Goal: Task Accomplishment & Management: Complete application form

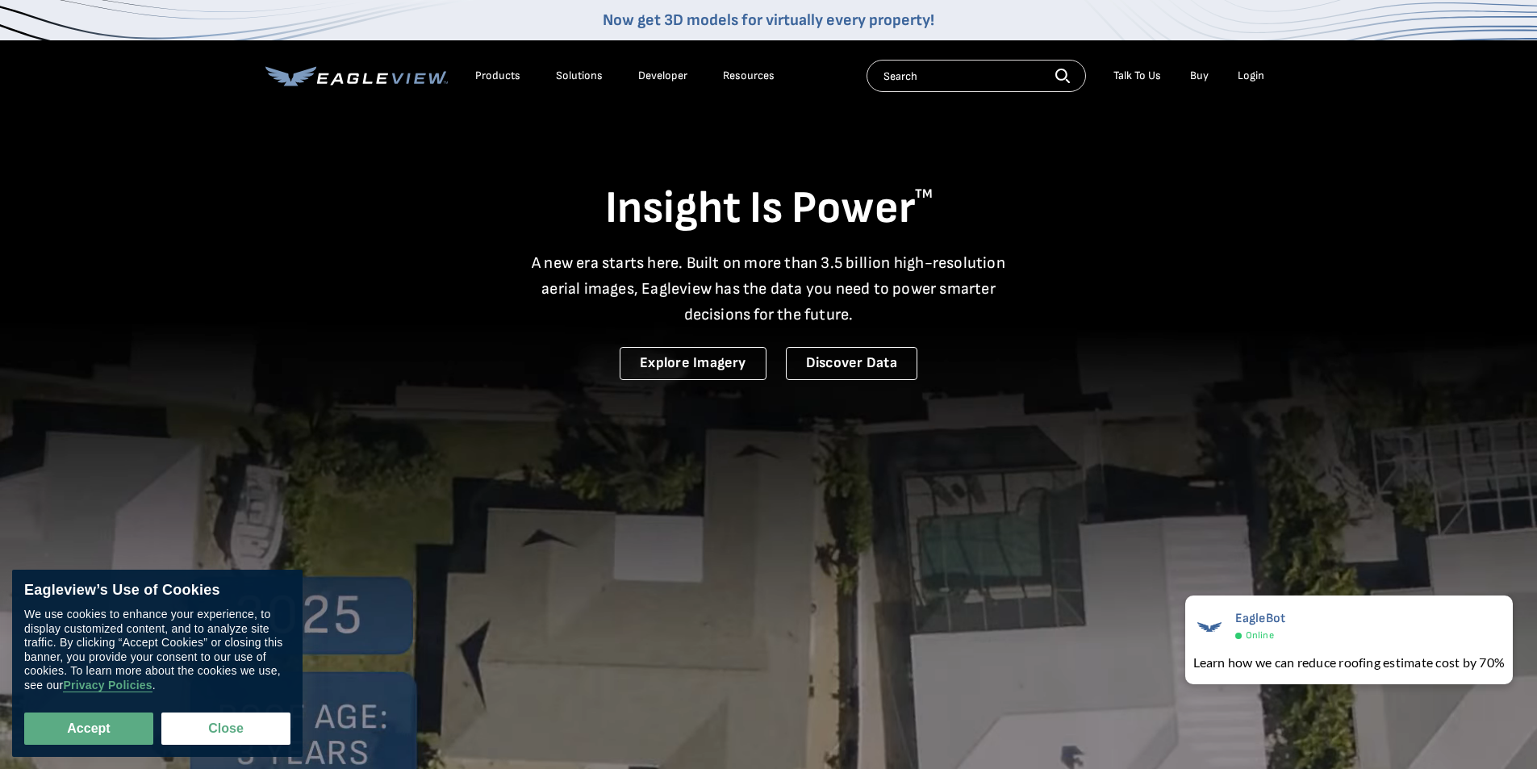
click at [1258, 77] on div "Login" at bounding box center [1250, 76] width 27 height 15
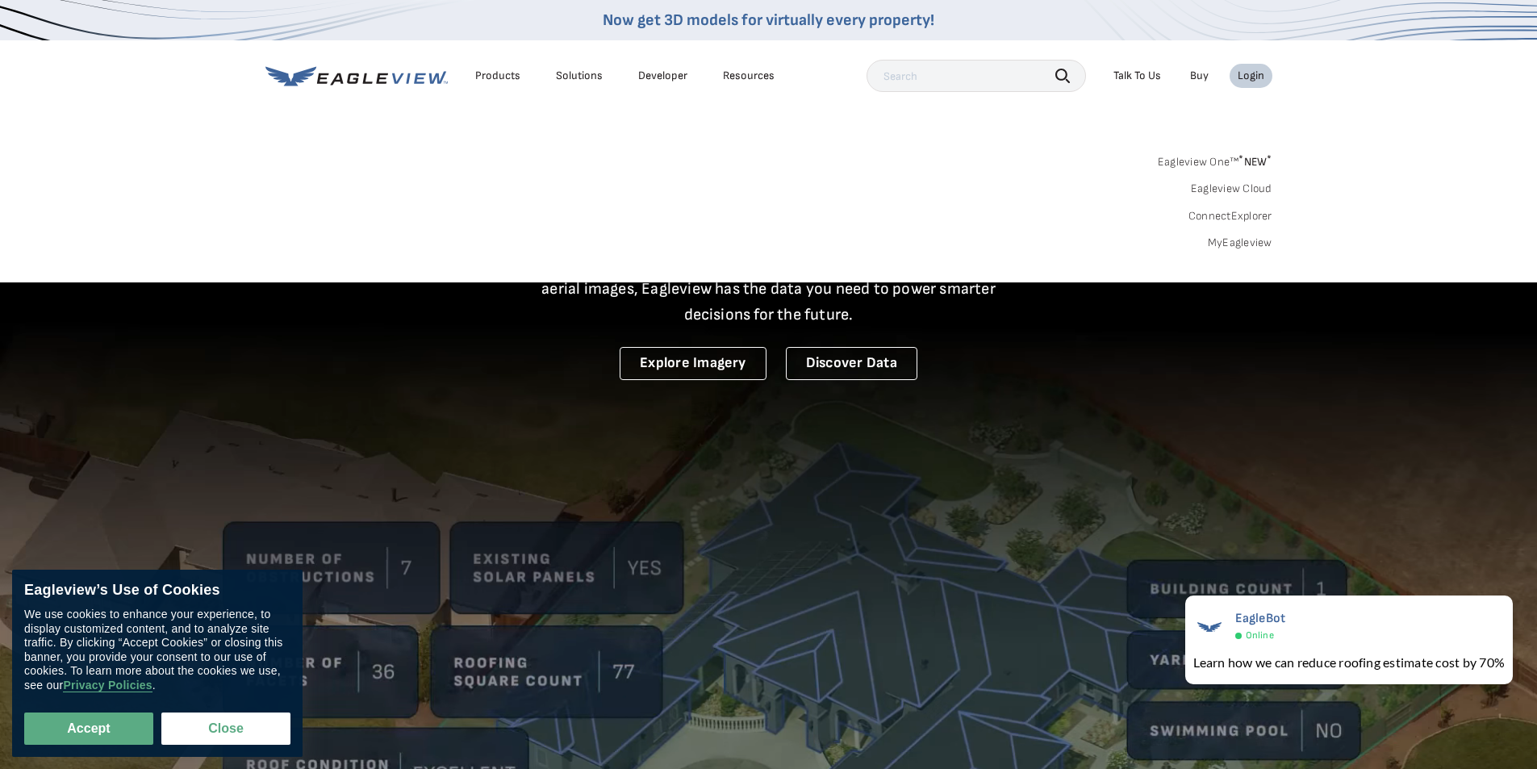
click at [1257, 81] on div "Login" at bounding box center [1250, 76] width 27 height 15
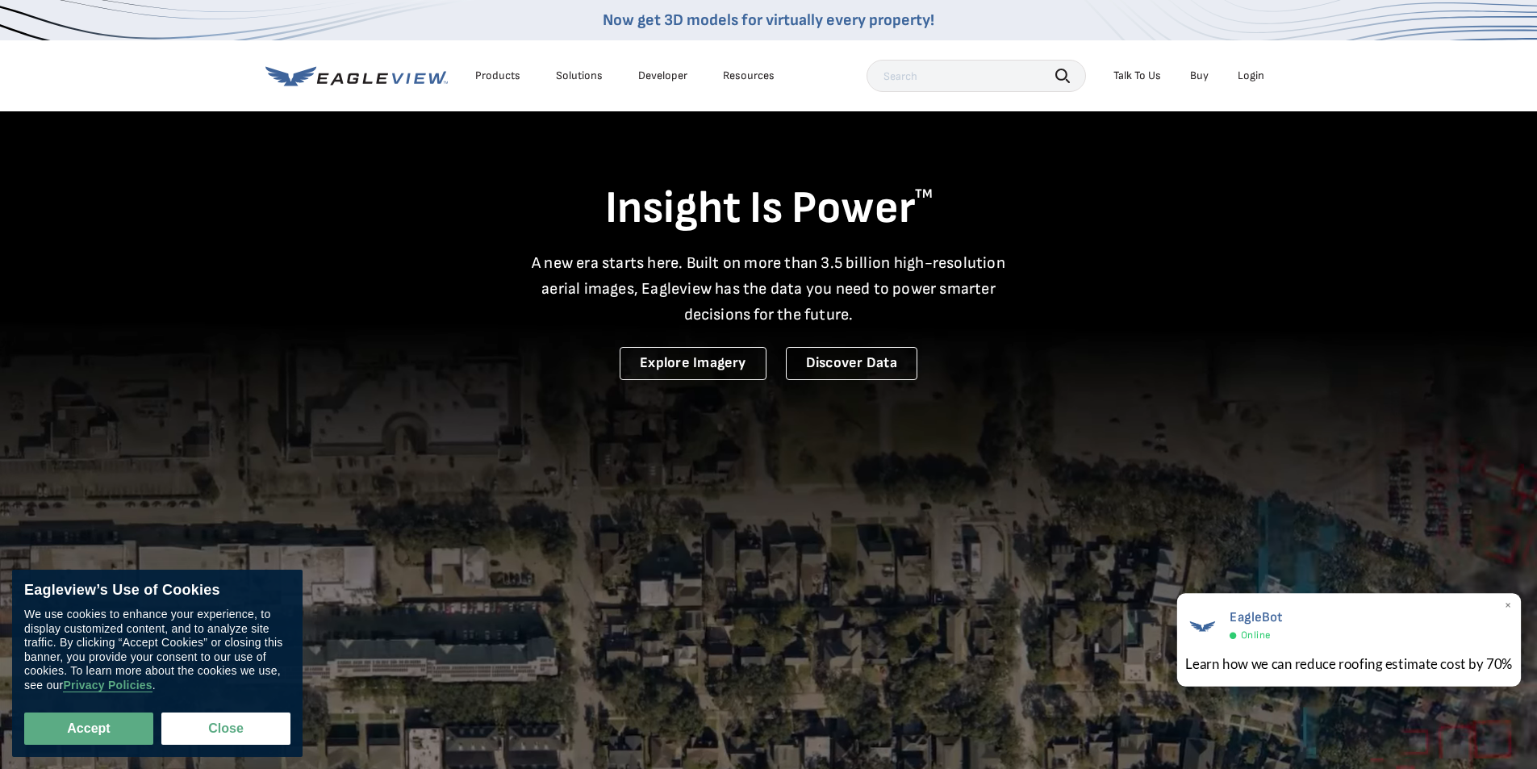
click at [1510, 608] on span "×" at bounding box center [1508, 606] width 9 height 17
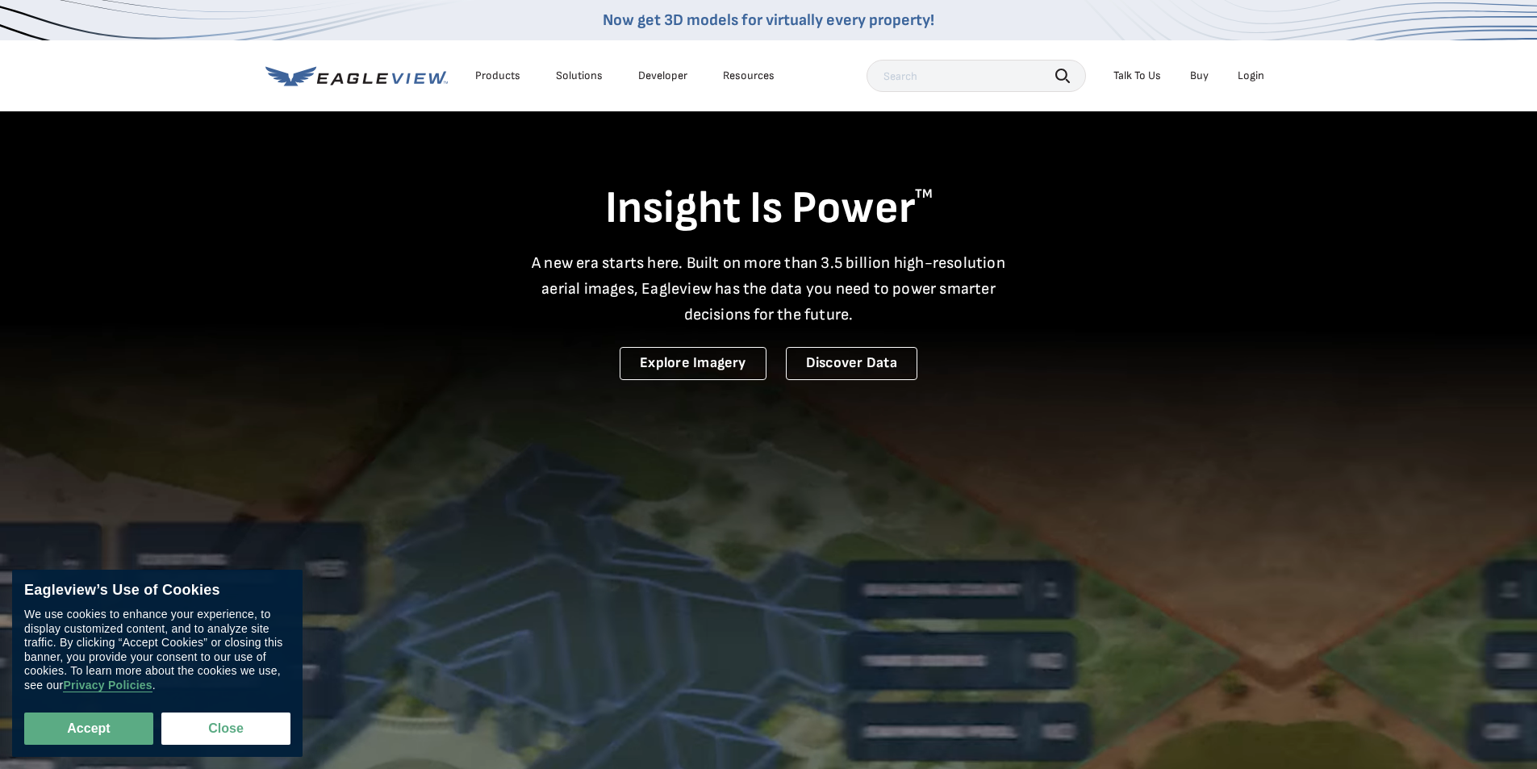
click at [1258, 71] on div "Login" at bounding box center [1250, 76] width 27 height 15
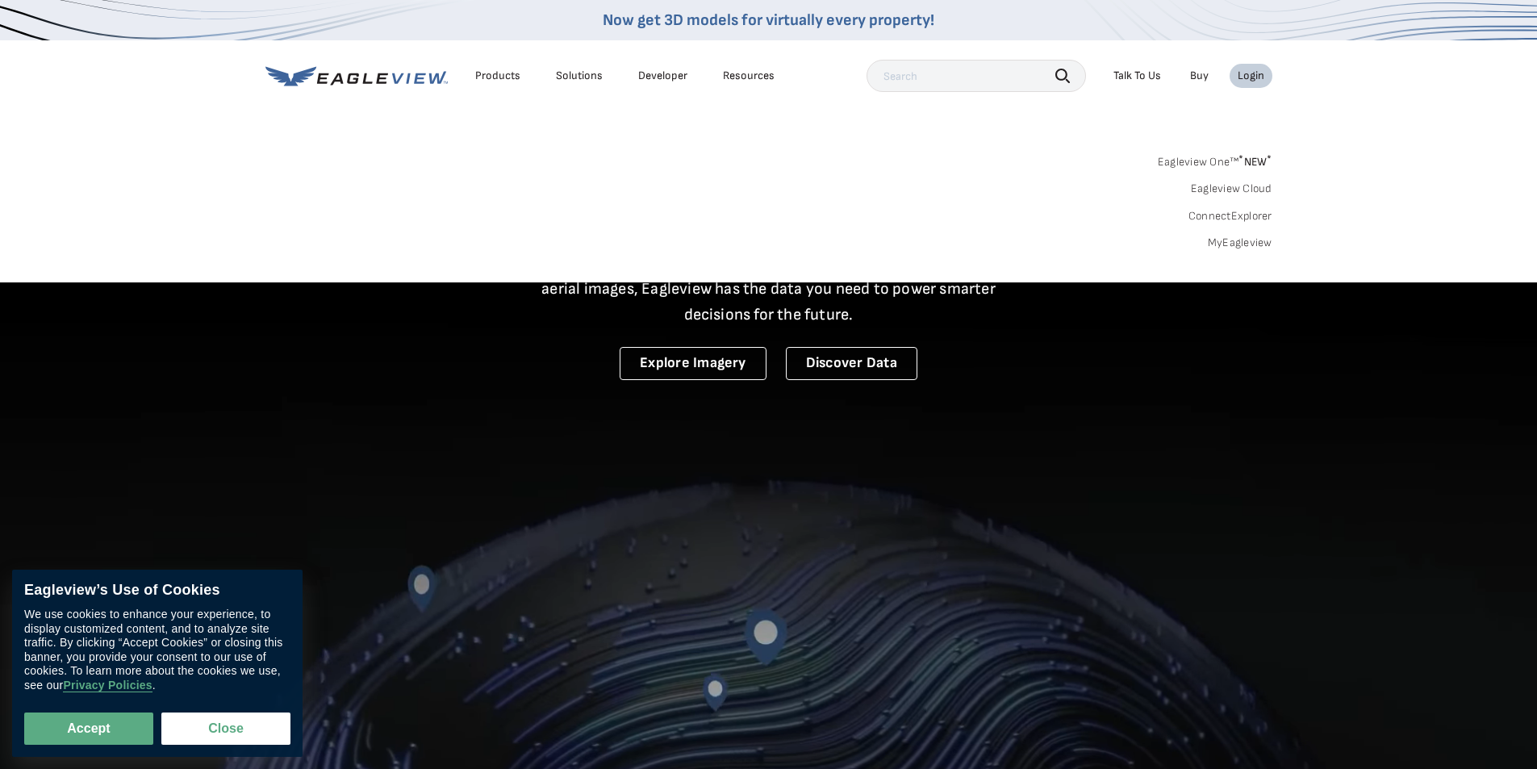
click at [1224, 240] on link "MyEagleview" at bounding box center [1240, 243] width 65 height 15
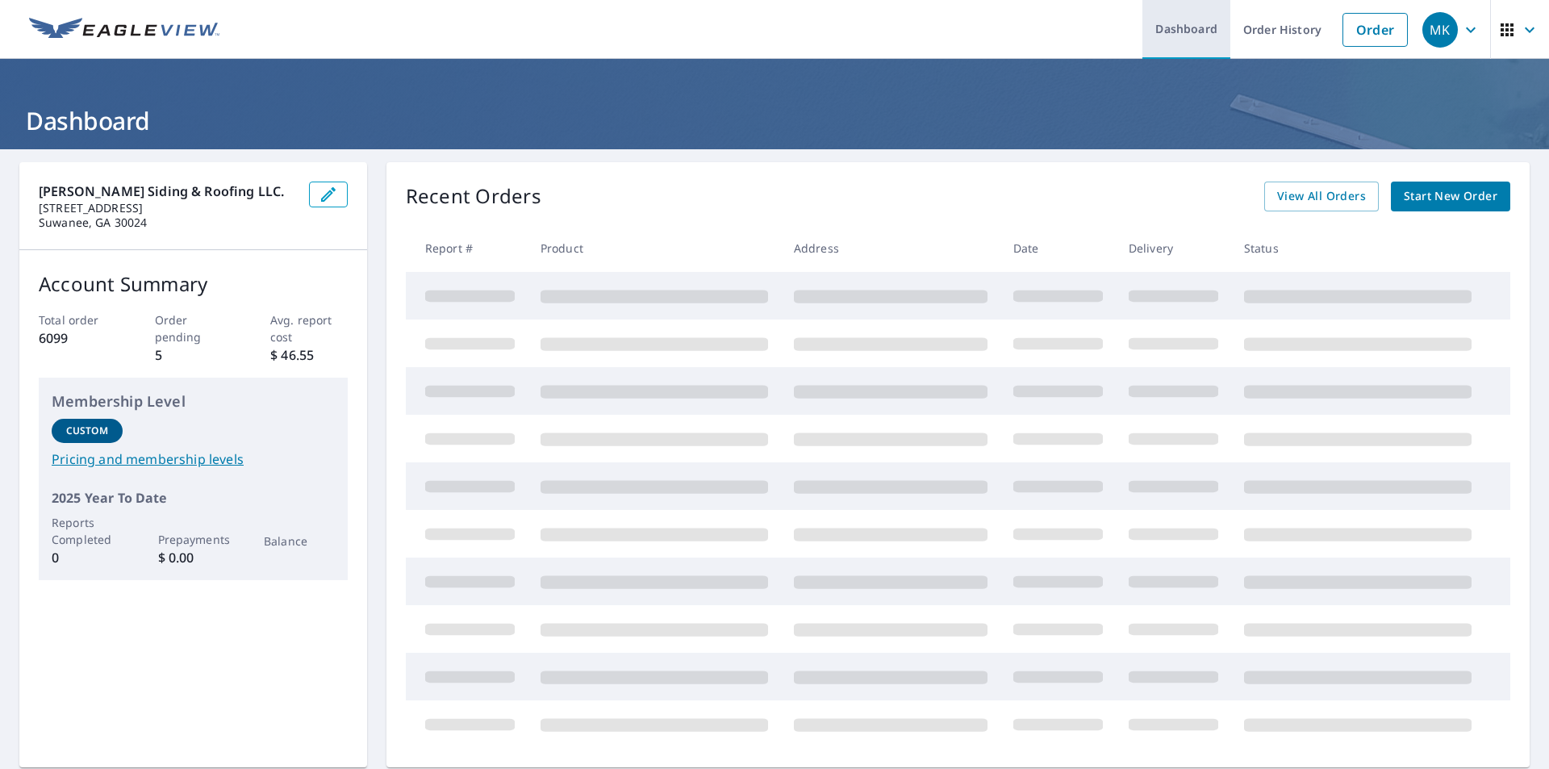
click at [1183, 29] on link "Dashboard" at bounding box center [1186, 29] width 88 height 59
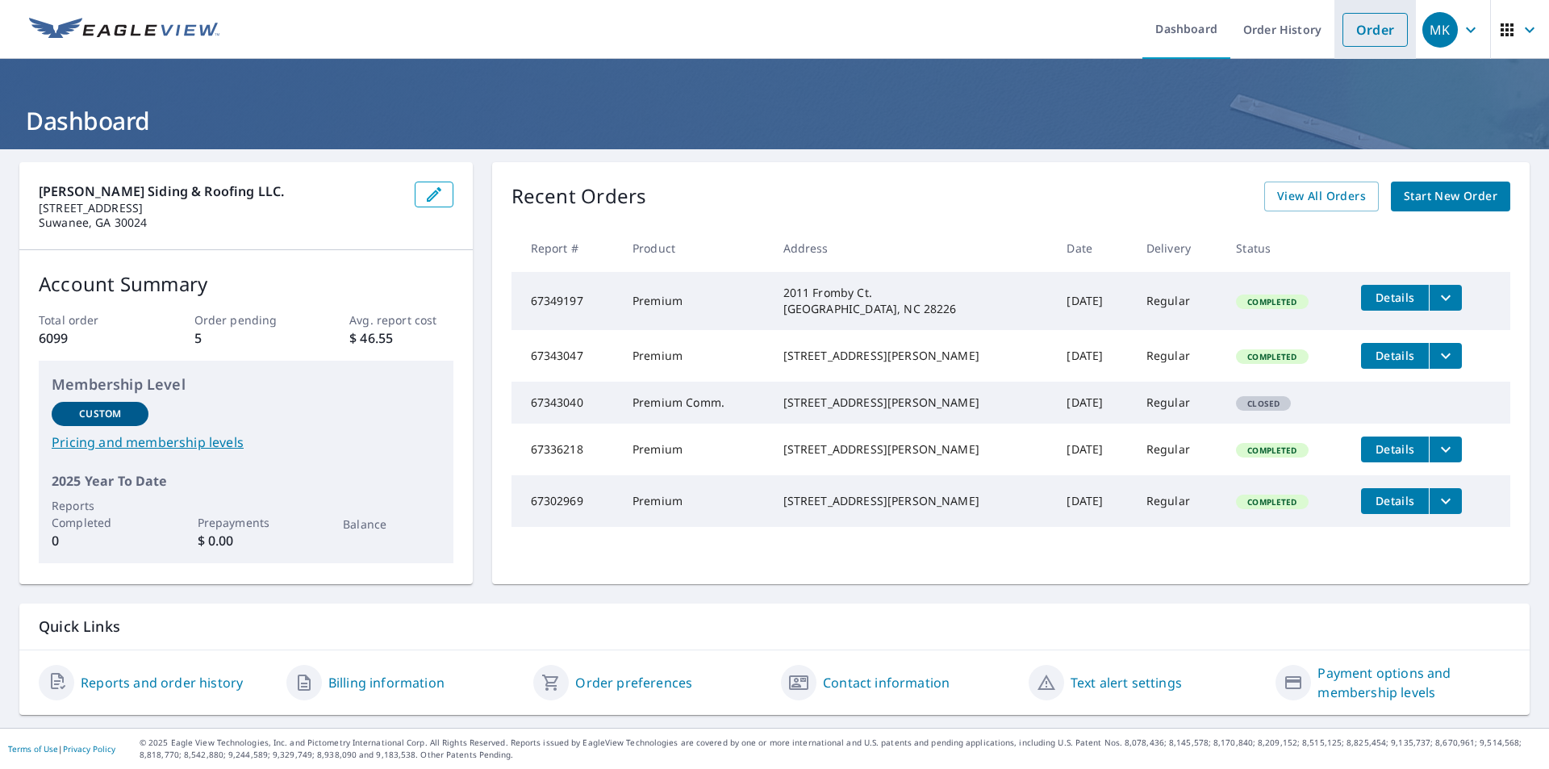
click at [1368, 25] on link "Order" at bounding box center [1374, 30] width 65 height 34
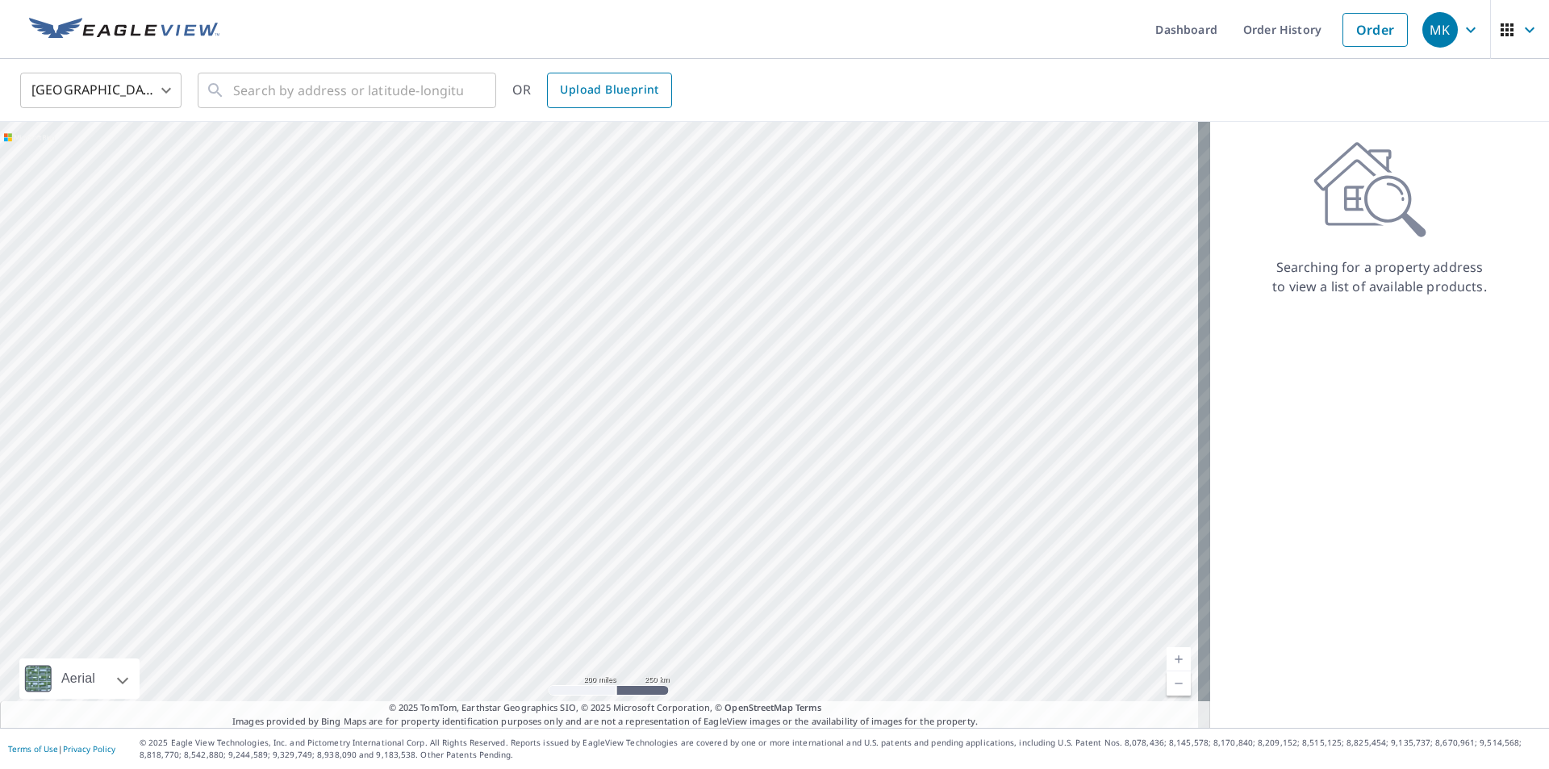
click at [614, 89] on span "Upload Blueprint" at bounding box center [609, 90] width 98 height 20
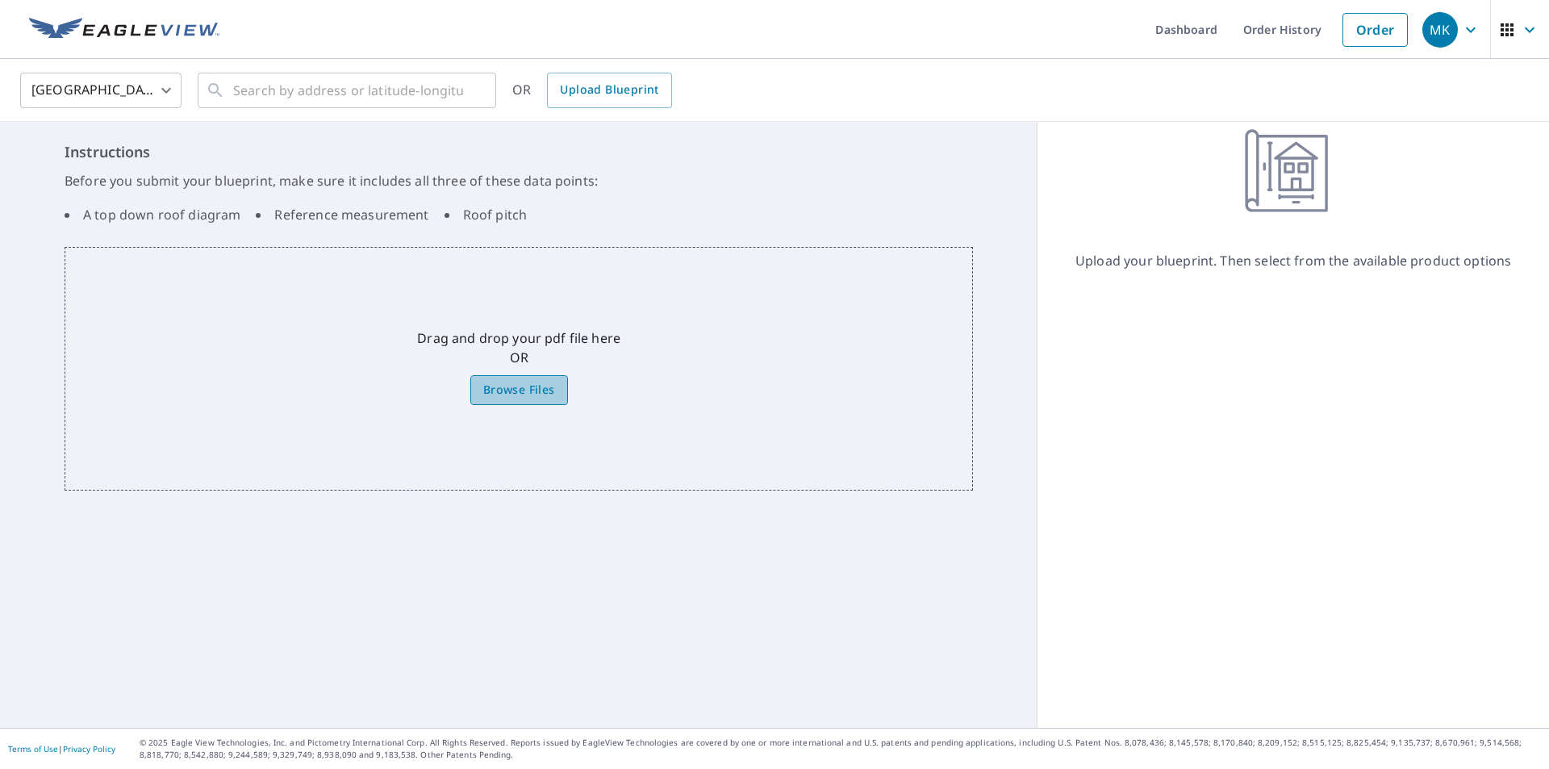
click at [523, 391] on span "Browse Files" at bounding box center [519, 390] width 72 height 20
click at [0, 0] on input "Browse Files" at bounding box center [0, 0] width 0 height 0
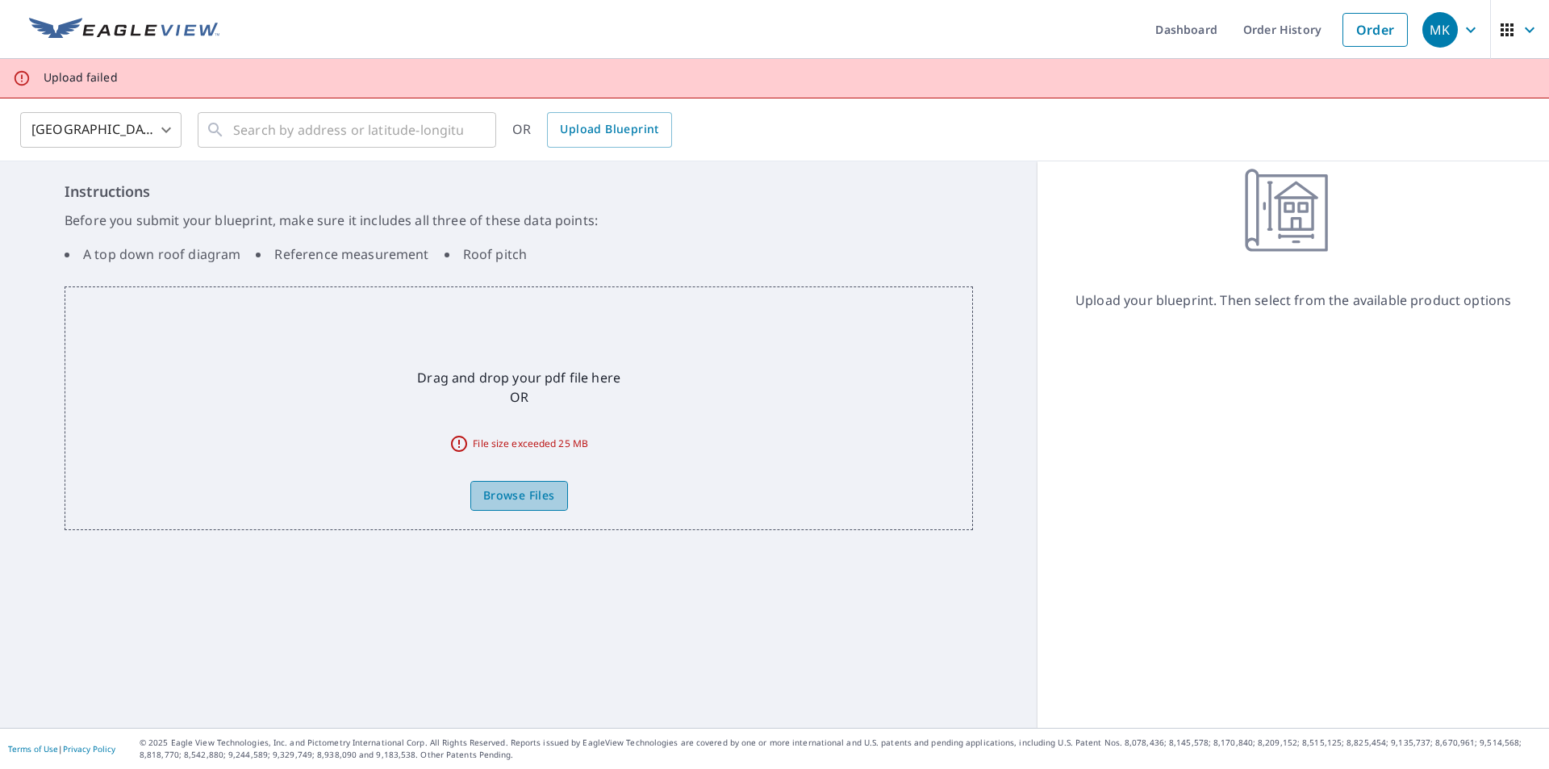
click at [544, 494] on span "Browse Files" at bounding box center [519, 496] width 72 height 20
click at [0, 0] on input "Browse Files" at bounding box center [0, 0] width 0 height 0
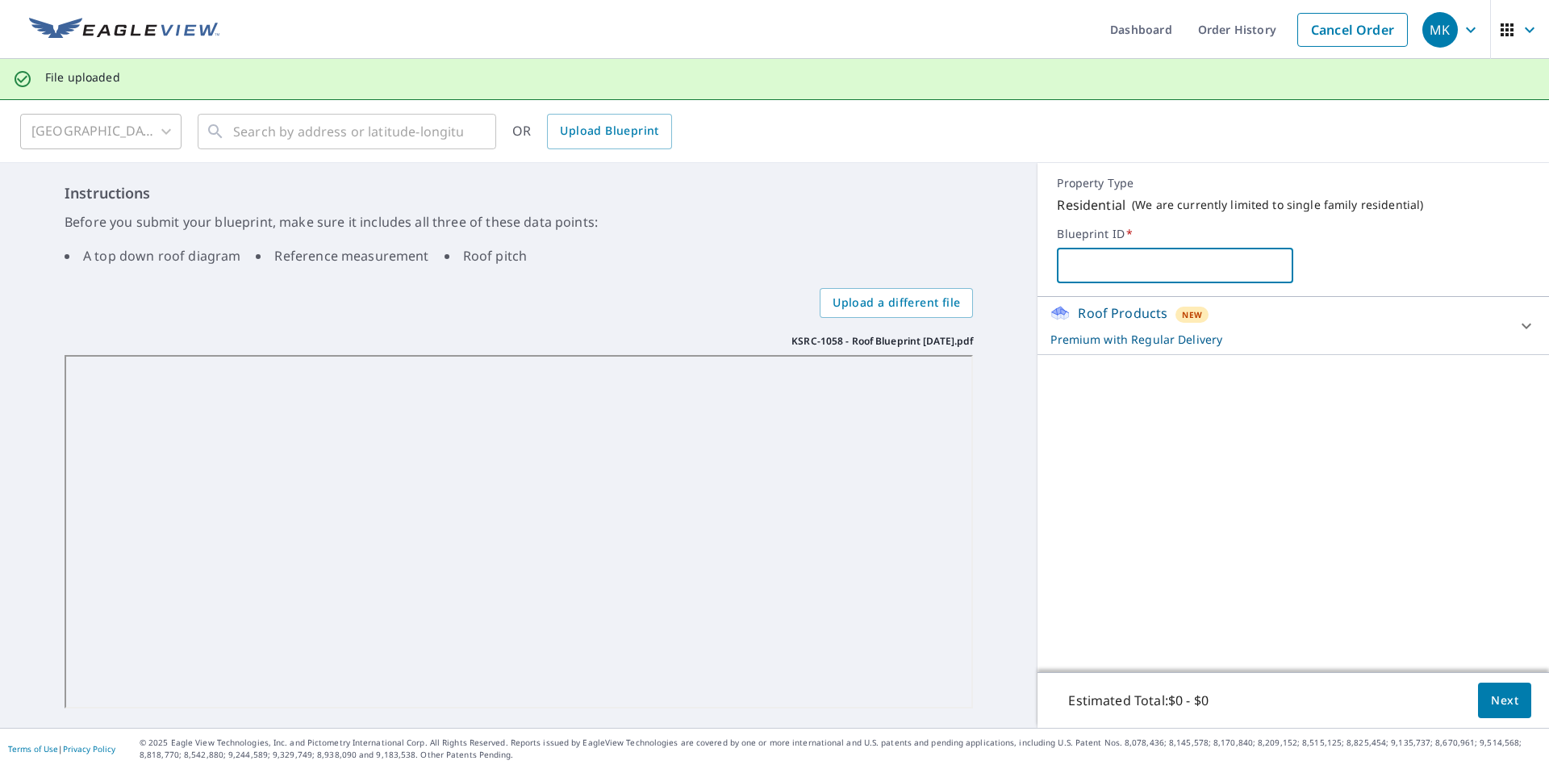
click at [1197, 274] on input "text" at bounding box center [1175, 265] width 236 height 45
type input "KSRC-1058 - Blueprint [DATE]"
click at [1494, 701] on span "Next" at bounding box center [1504, 700] width 27 height 20
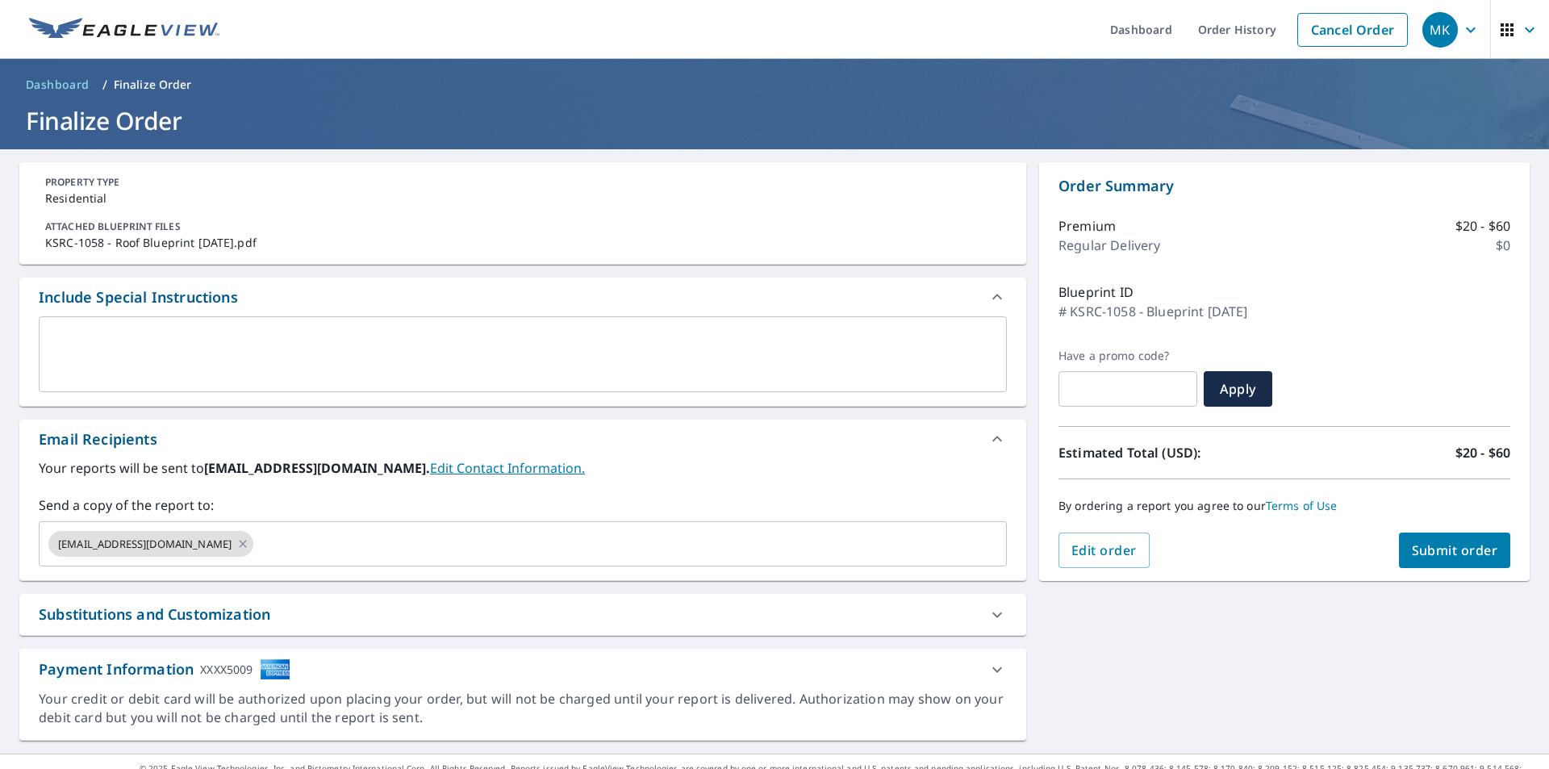
scroll to position [26, 0]
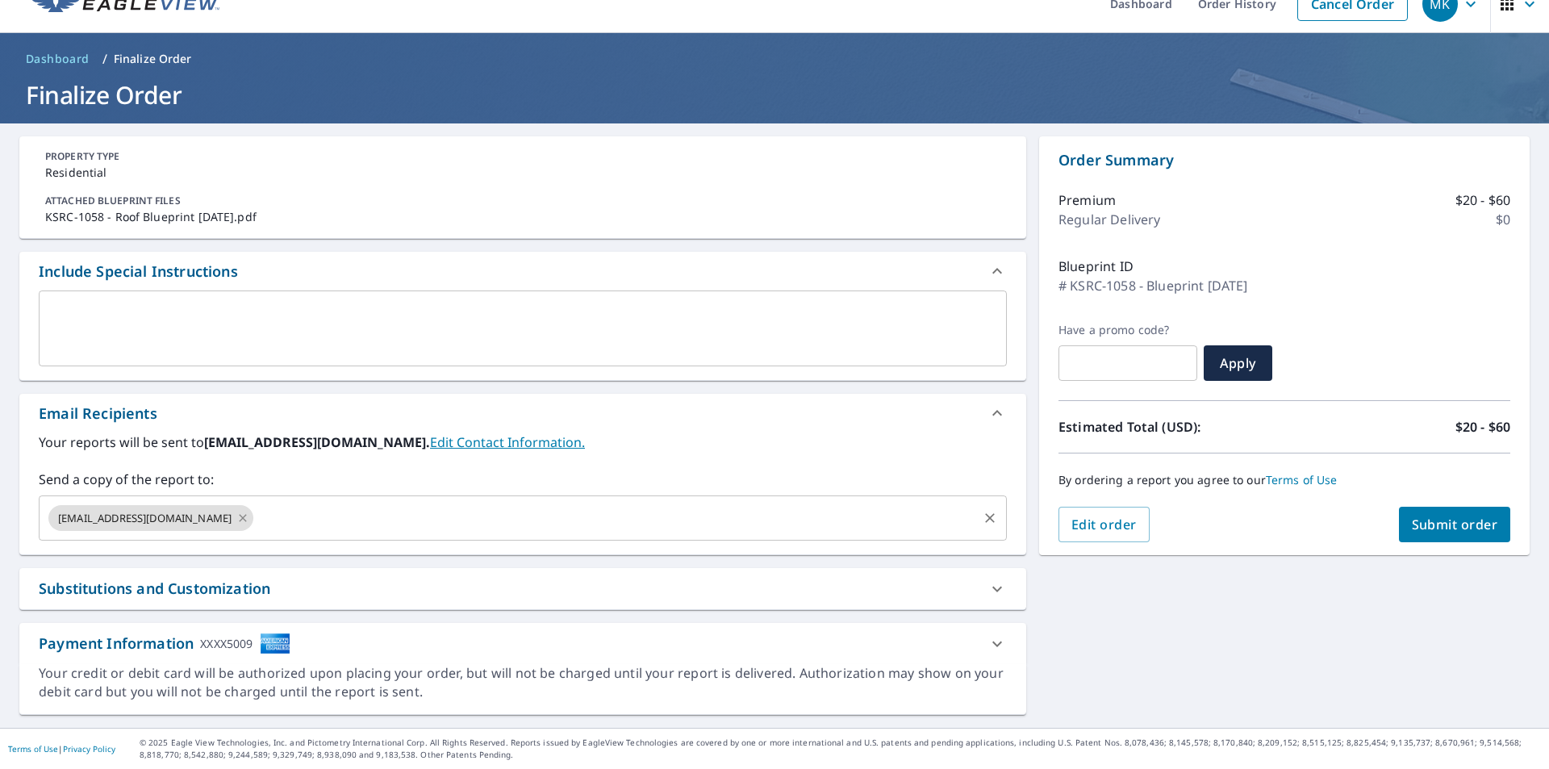
click at [236, 519] on icon at bounding box center [242, 518] width 13 height 18
checkbox input "true"
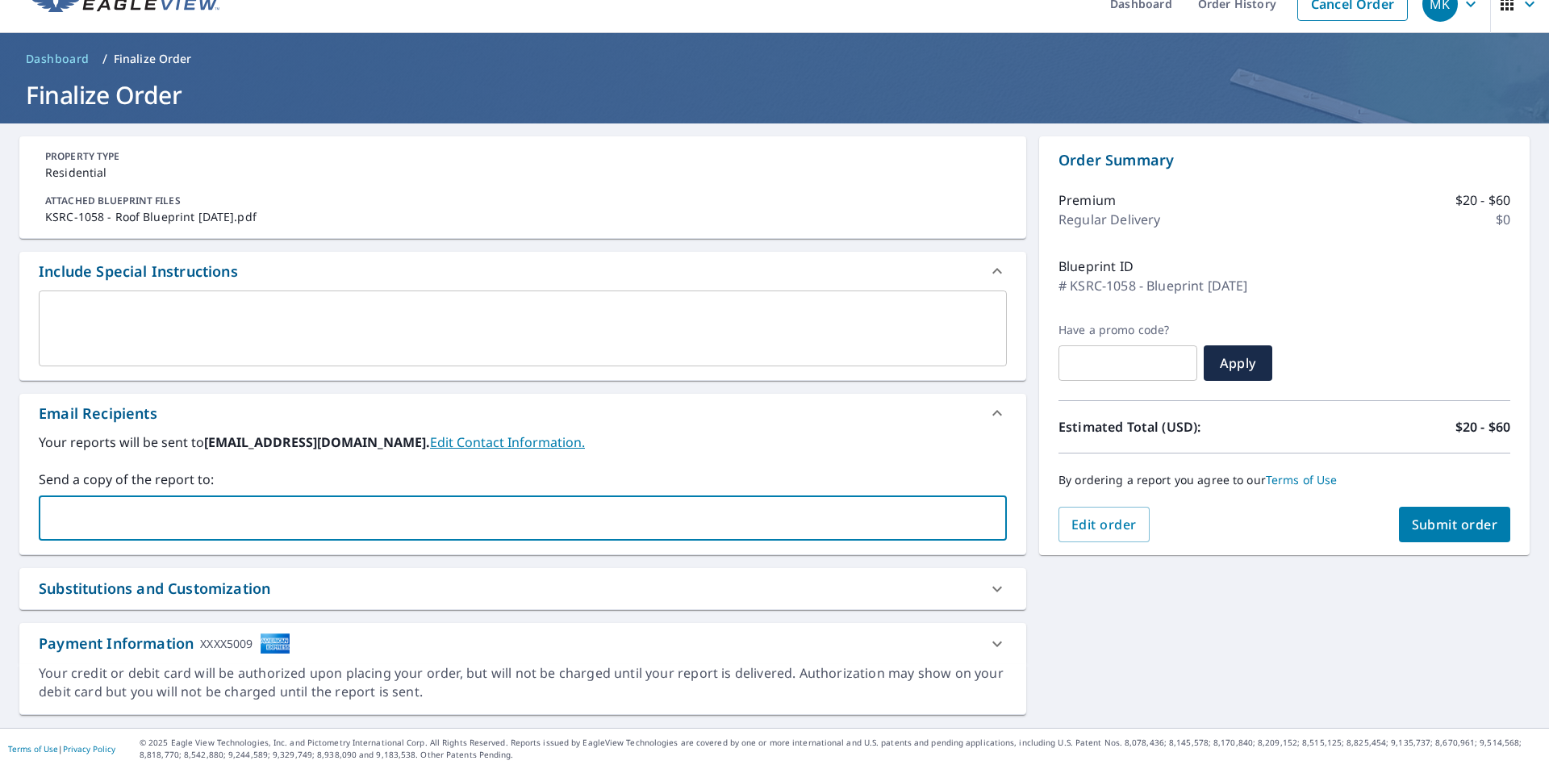
click at [188, 522] on input "text" at bounding box center [510, 518] width 929 height 31
type input "[EMAIL_ADDRESS][DOMAIN_NAME]"
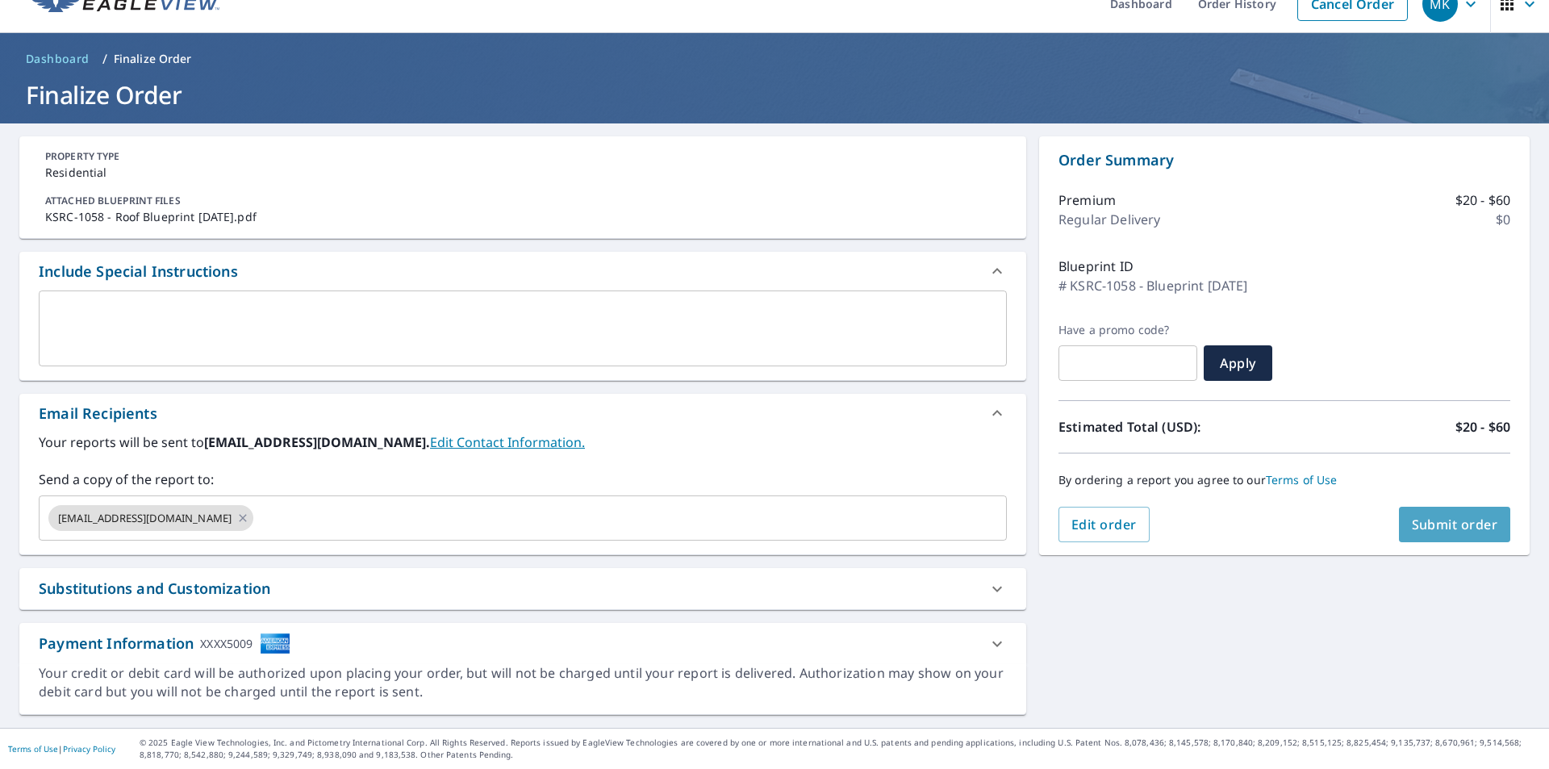
click at [1450, 523] on span "Submit order" at bounding box center [1455, 524] width 86 height 18
checkbox input "true"
